Goal: Find specific page/section

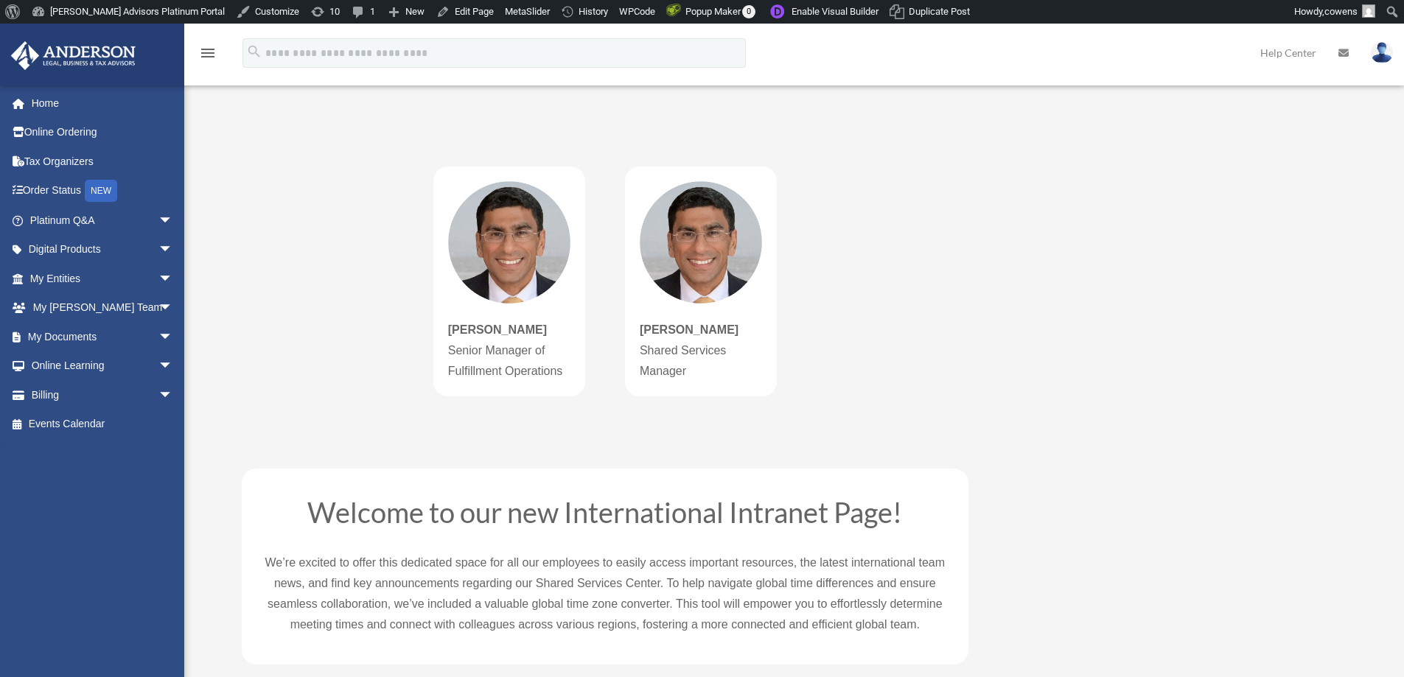
select select "**********"
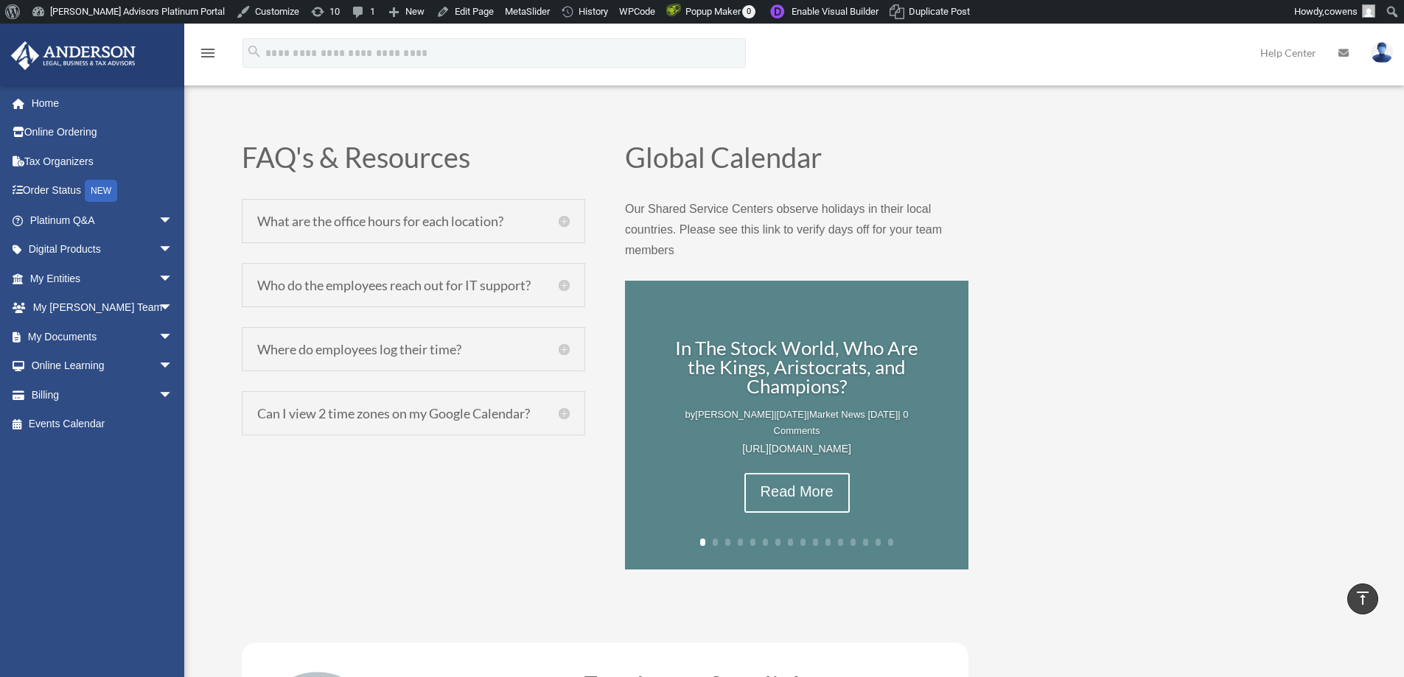
scroll to position [595, 0]
click at [934, 428] on link "Next" at bounding box center [934, 430] width 35 height 46
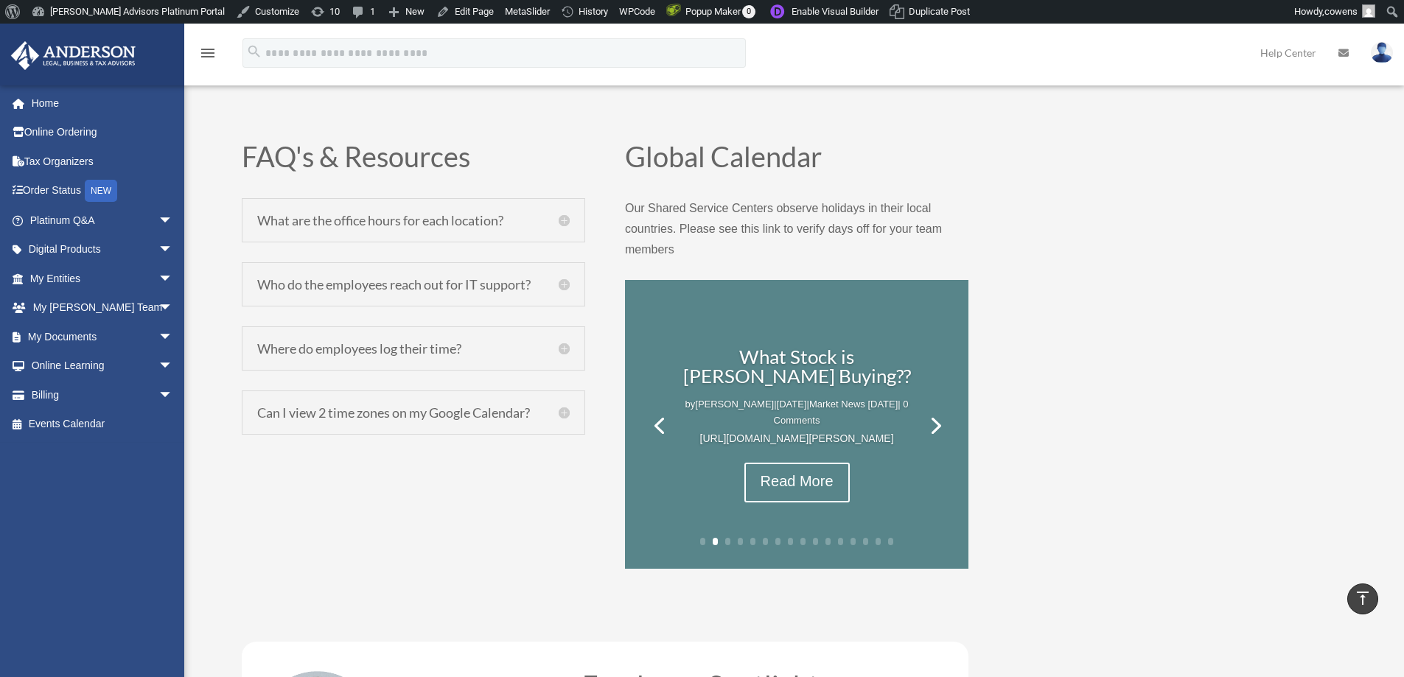
click at [935, 428] on link "Next" at bounding box center [934, 430] width 35 height 46
click at [657, 427] on link "Previous" at bounding box center [658, 430] width 35 height 46
click at [660, 429] on link "Previous" at bounding box center [658, 430] width 35 height 46
click at [660, 427] on link "Previous" at bounding box center [658, 430] width 35 height 46
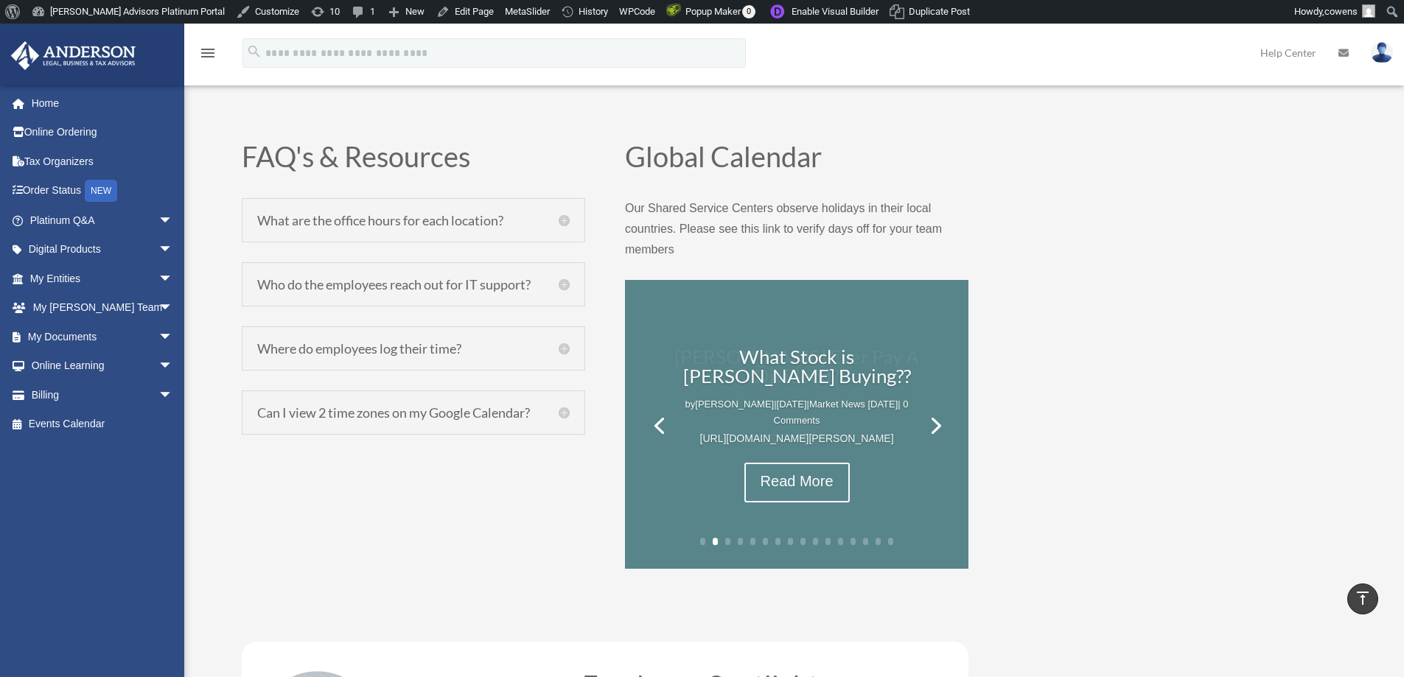
click at [659, 425] on link "Previous" at bounding box center [658, 430] width 35 height 46
click at [659, 424] on link "Previous" at bounding box center [658, 430] width 35 height 46
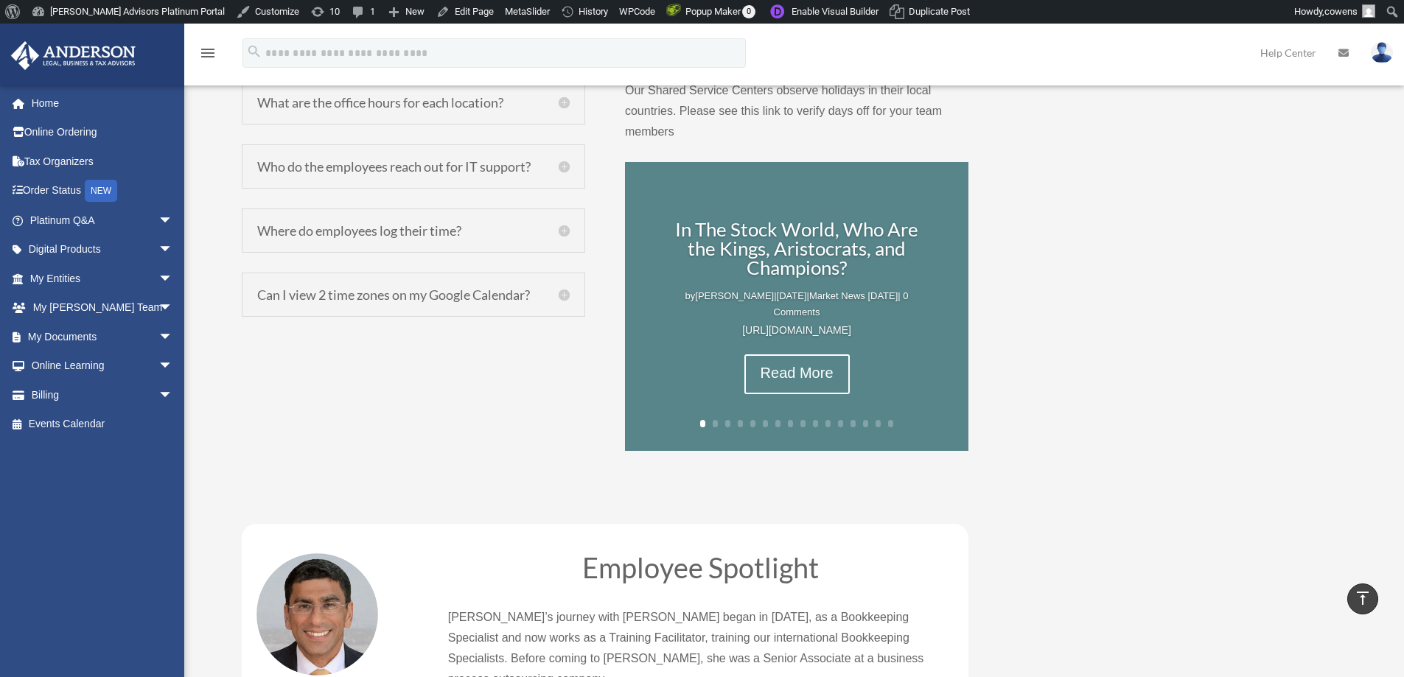
scroll to position [712, 0]
